Goal: Transaction & Acquisition: Purchase product/service

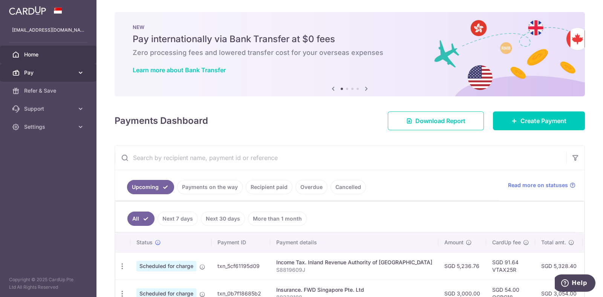
click at [41, 73] on span "Pay" at bounding box center [49, 73] width 50 height 8
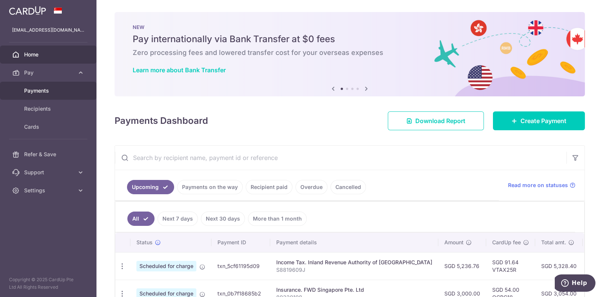
click at [37, 90] on span "Payments" at bounding box center [49, 91] width 50 height 8
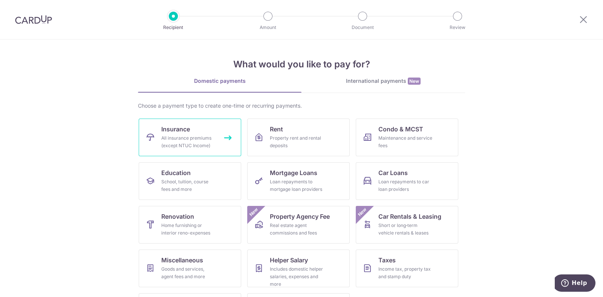
click at [178, 141] on div "All insurance premiums (except NTUC Income)" at bounding box center [188, 141] width 54 height 15
click at [200, 139] on div "All insurance premiums (except NTUC Income)" at bounding box center [188, 141] width 54 height 15
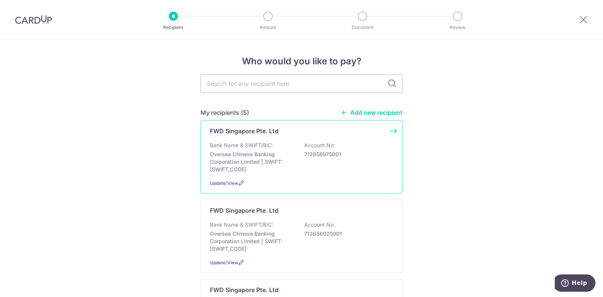
click at [251, 133] on p "FWD Singapore Pte. Ltd" at bounding box center [244, 131] width 69 height 9
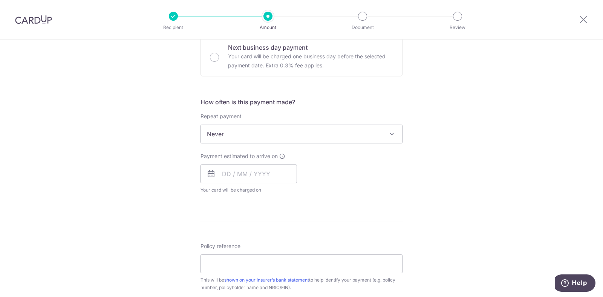
scroll to position [235, 0]
click at [361, 135] on span "Never" at bounding box center [301, 132] width 201 height 18
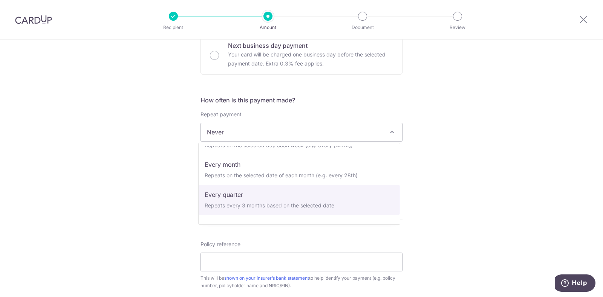
scroll to position [11, 0]
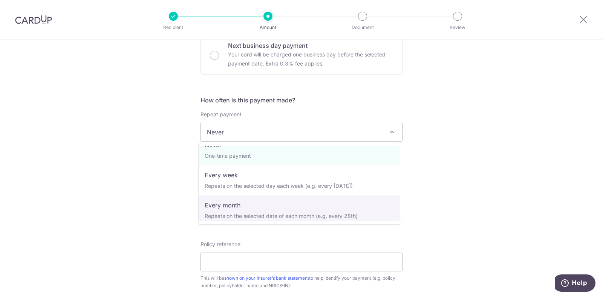
select select "3"
